Goal: Check status: Check status

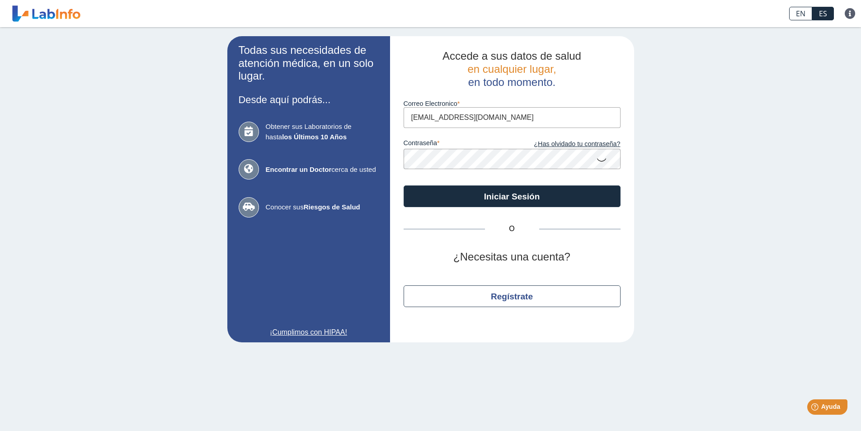
click at [602, 160] on icon at bounding box center [601, 160] width 11 height 18
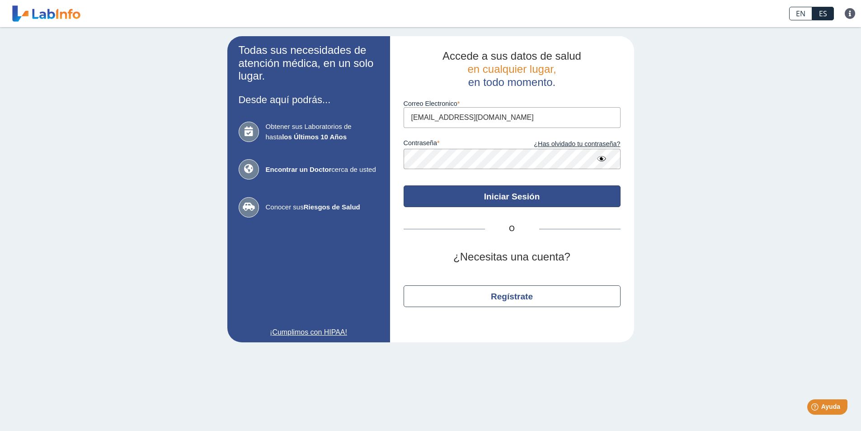
click at [507, 190] on button "Iniciar Sesión" at bounding box center [512, 196] width 217 height 22
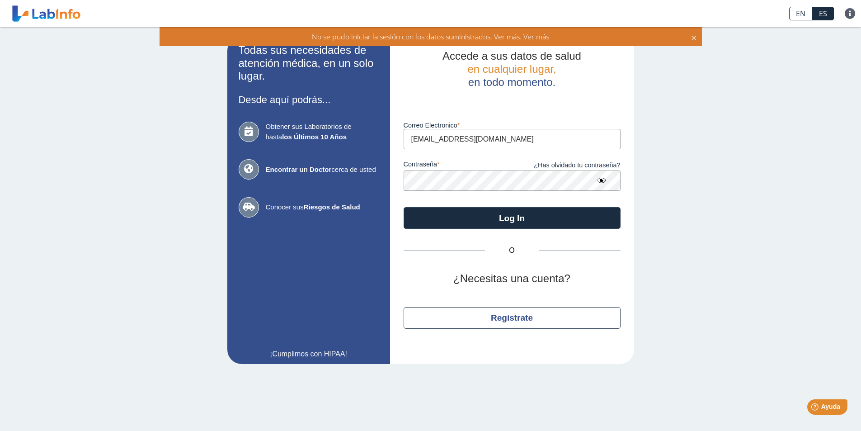
click at [477, 140] on input "[EMAIL_ADDRESS][DOMAIN_NAME]" at bounding box center [512, 139] width 217 height 20
type input "[EMAIL_ADDRESS][DOMAIN_NAME]"
click at [404, 207] on button "Log In" at bounding box center [512, 218] width 217 height 22
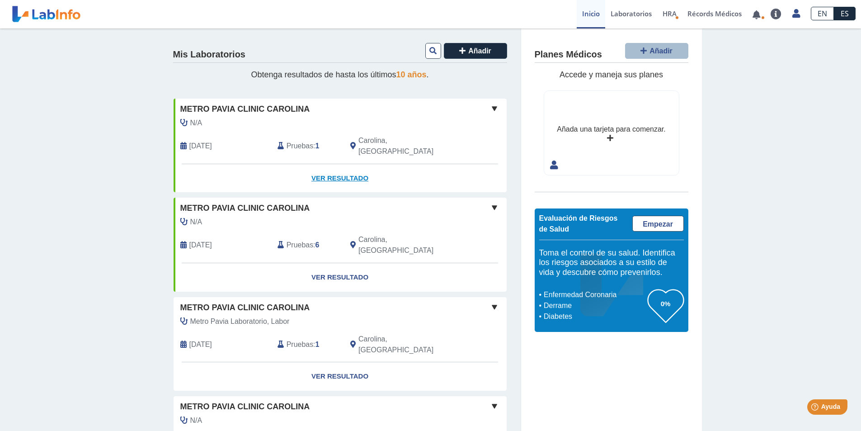
click at [338, 166] on link "Ver Resultado" at bounding box center [340, 178] width 333 height 28
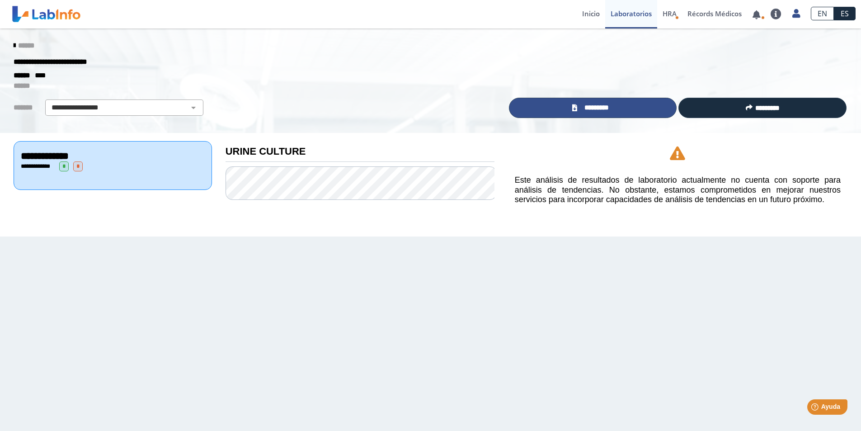
click at [613, 110] on span "*********" at bounding box center [596, 108] width 33 height 10
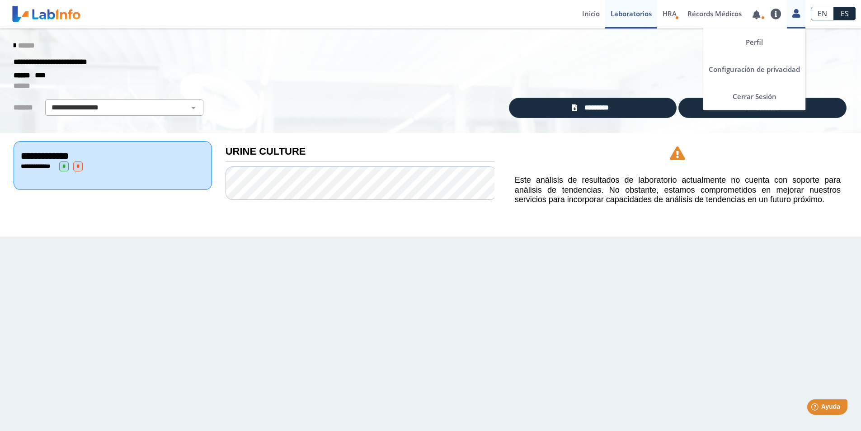
click at [791, 19] on div "Perfil Configuración de privacidad Cerrar Sesión" at bounding box center [796, 14] width 19 height 28
click at [762, 97] on link "Cerrar Sesión" at bounding box center [754, 96] width 102 height 27
